Goal: Task Accomplishment & Management: Manage account settings

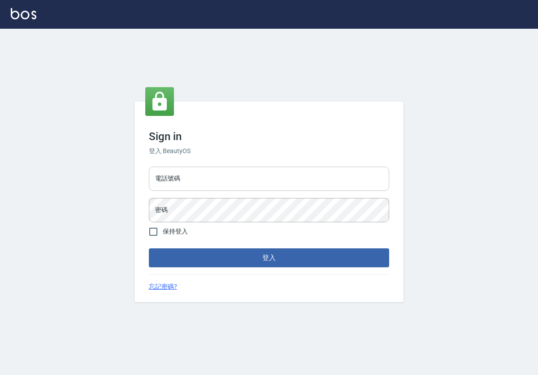
click at [248, 175] on input "電話號碼" at bounding box center [269, 178] width 240 height 24
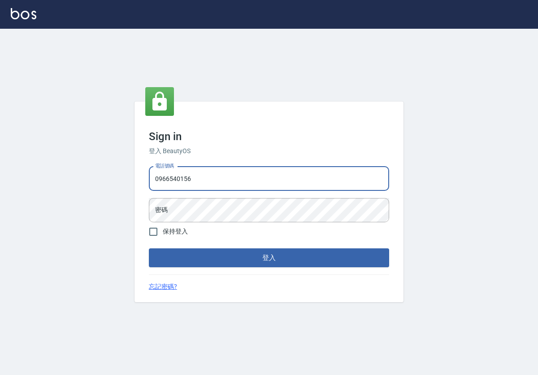
type input "0966540156"
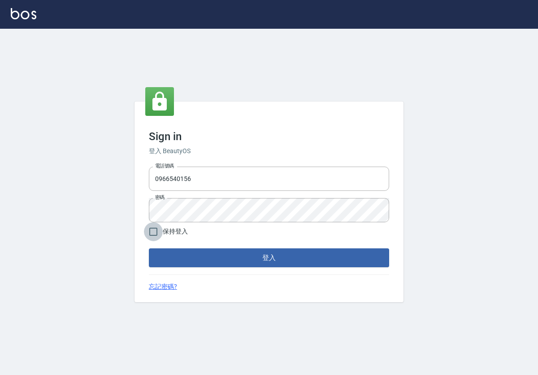
click at [153, 234] on input "保持登入" at bounding box center [153, 231] width 19 height 19
click at [154, 233] on input "保持登入" at bounding box center [153, 231] width 19 height 19
click at [154, 228] on input "保持登入" at bounding box center [153, 231] width 19 height 19
checkbox input "true"
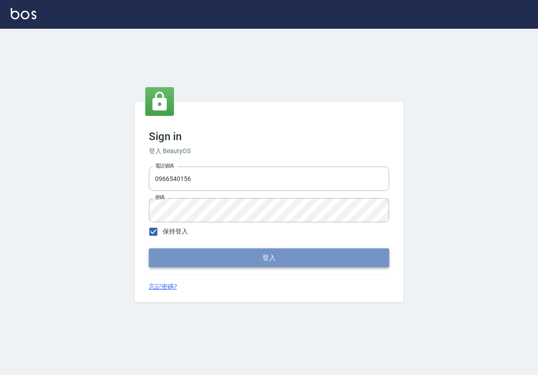
click at [227, 253] on button "登入" at bounding box center [269, 257] width 240 height 19
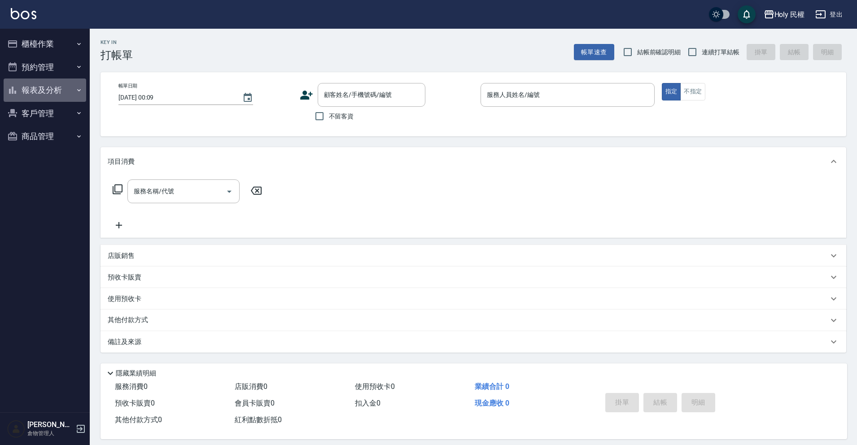
click at [26, 90] on button "報表及分析" at bounding box center [45, 90] width 83 height 23
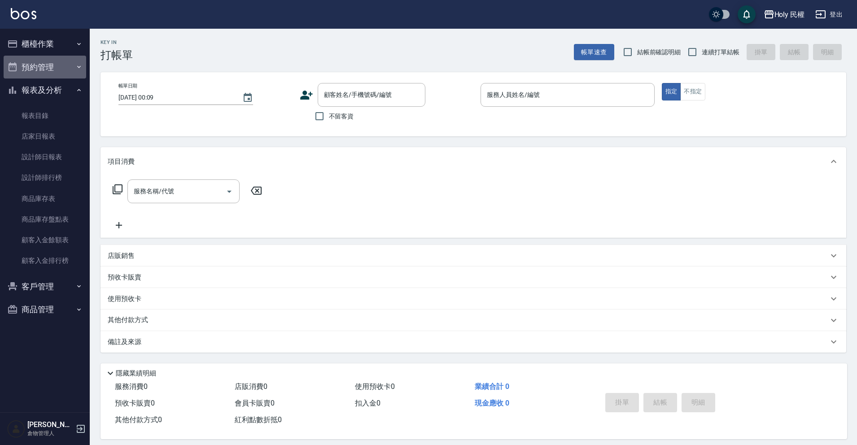
click at [44, 70] on button "預約管理" at bounding box center [45, 67] width 83 height 23
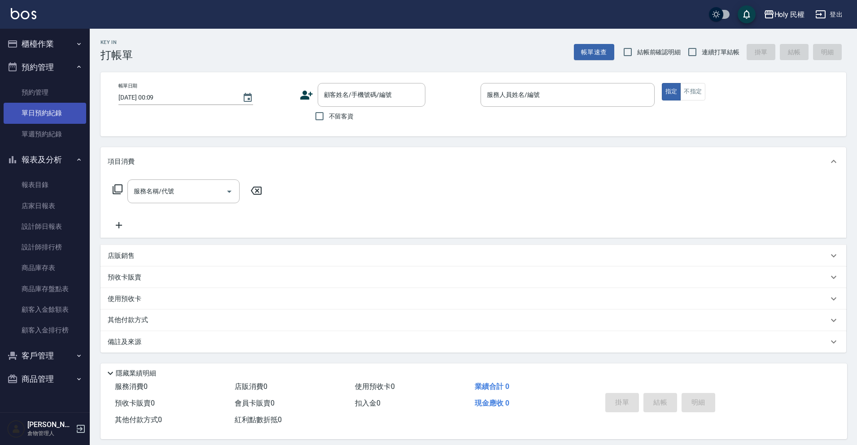
click at [55, 115] on link "單日預約紀錄" at bounding box center [45, 113] width 83 height 21
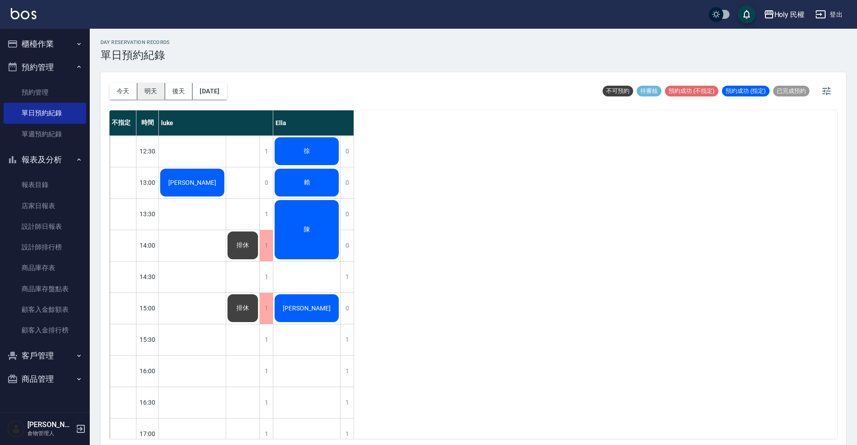
click at [161, 91] on button "明天" at bounding box center [151, 91] width 28 height 17
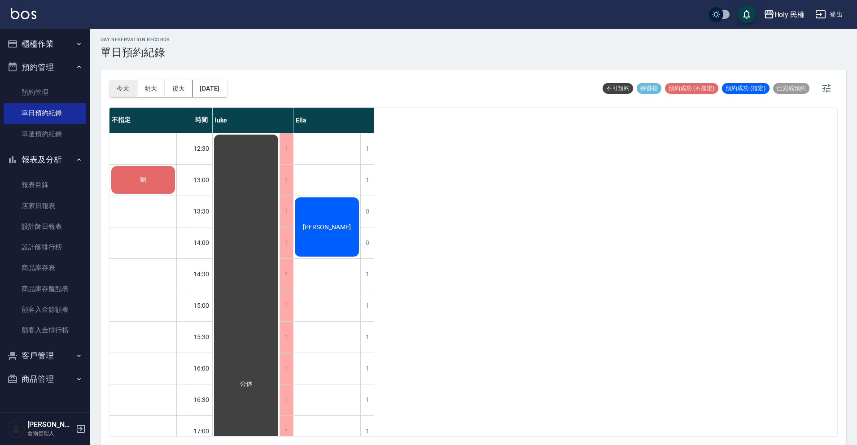
click at [132, 85] on button "今天" at bounding box center [123, 88] width 28 height 17
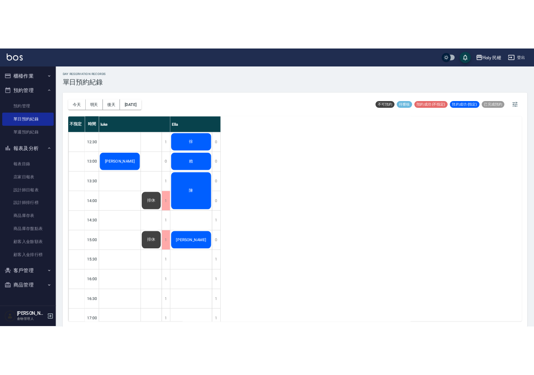
scroll to position [3, 0]
